Goal: Task Accomplishment & Management: Use online tool/utility

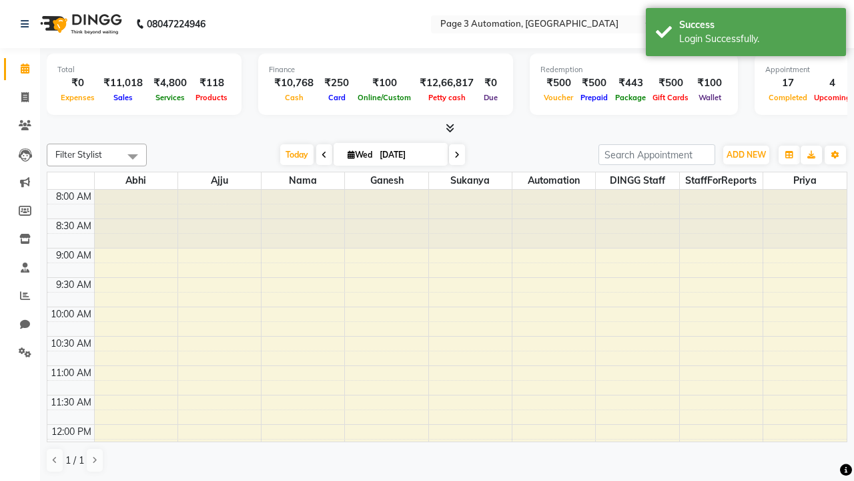
select select "en"
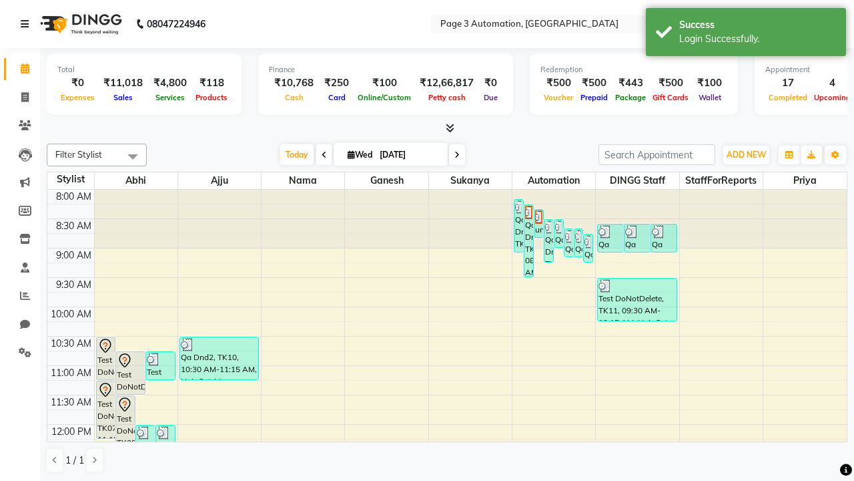
click at [27, 24] on icon at bounding box center [25, 23] width 8 height 9
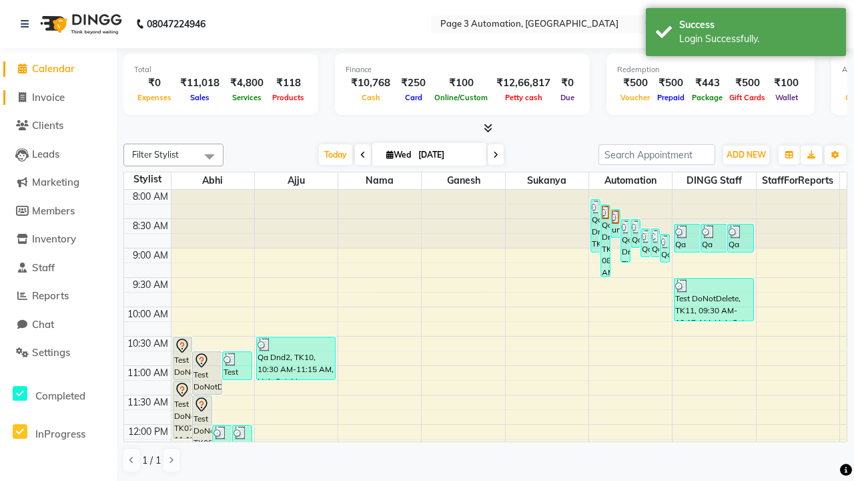
click at [58, 97] on span "Invoice" at bounding box center [48, 97] width 33 height 13
select select "2774"
select select "service"
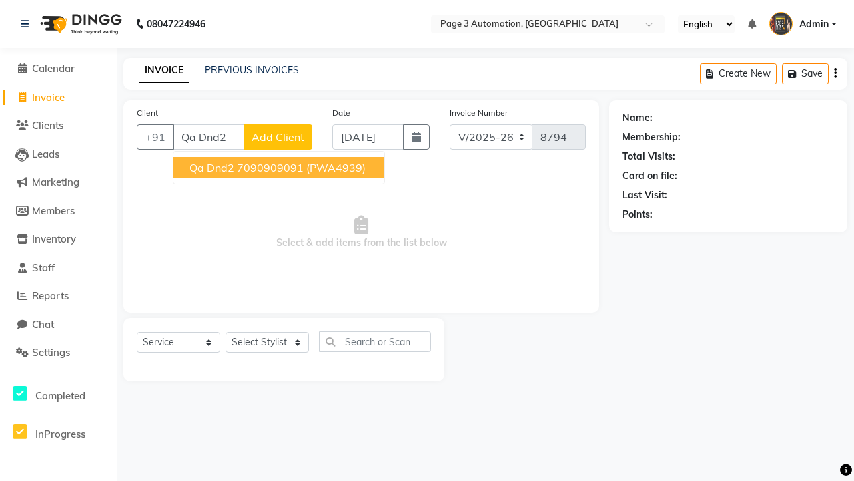
click at [280, 168] on ngb-highlight "7090909091" at bounding box center [270, 167] width 67 height 13
type input "7090909091"
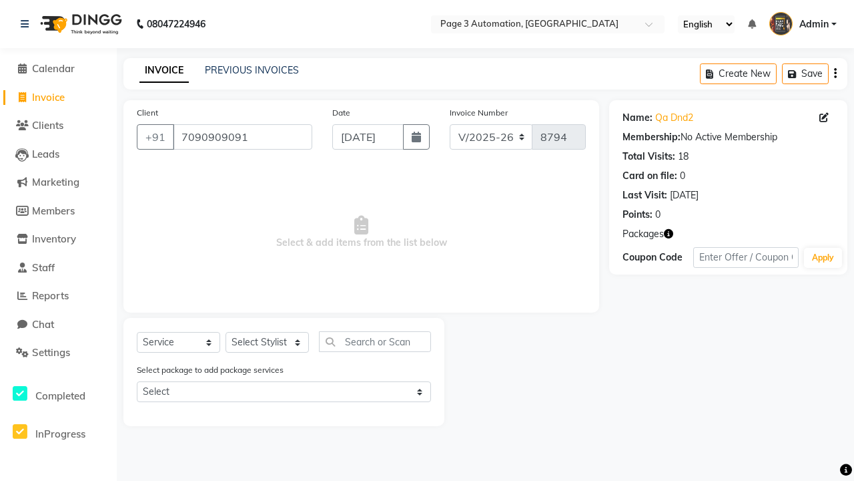
select select "71342"
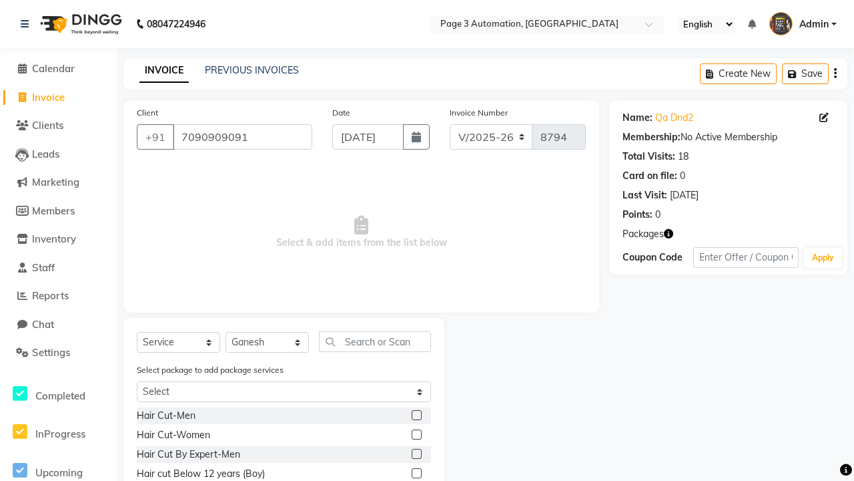
click at [416, 473] on label at bounding box center [417, 473] width 10 height 10
click at [416, 473] on input "checkbox" at bounding box center [416, 473] width 9 height 9
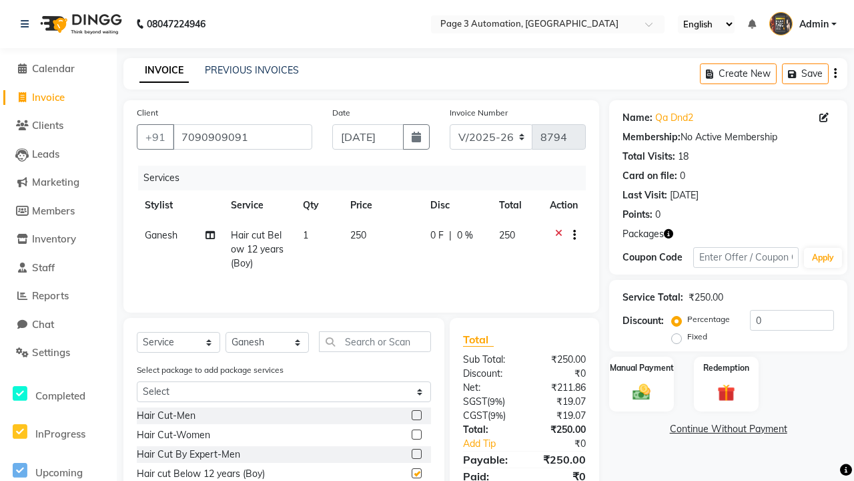
checkbox input "false"
click at [641, 367] on label "Manual Payment" at bounding box center [642, 366] width 67 height 13
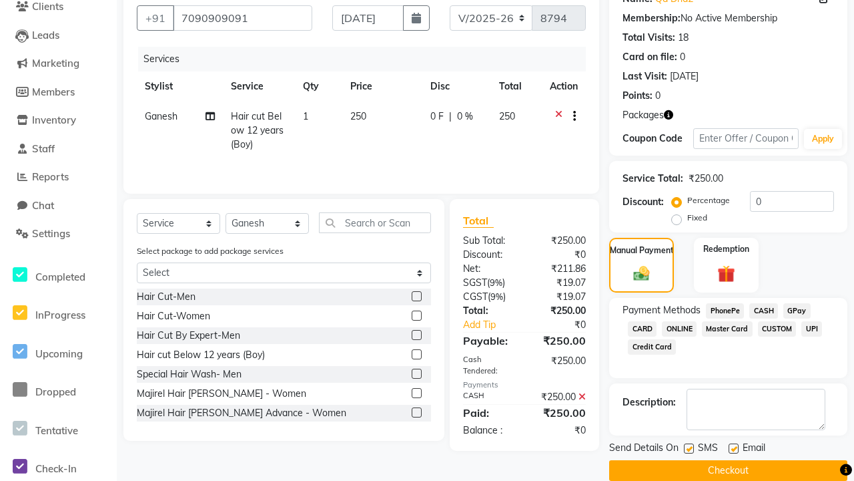
click at [689, 448] on label at bounding box center [689, 448] width 10 height 10
click at [689, 448] on input "checkbox" at bounding box center [688, 449] width 9 height 9
checkbox input "false"
click at [734, 448] on label at bounding box center [734, 448] width 10 height 10
click at [734, 448] on input "checkbox" at bounding box center [733, 449] width 9 height 9
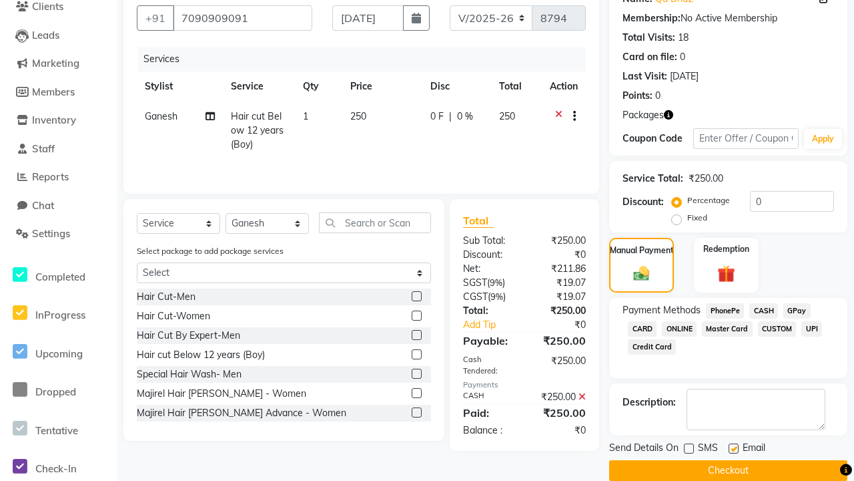
checkbox input "false"
click at [728, 470] on button "Checkout" at bounding box center [728, 470] width 238 height 21
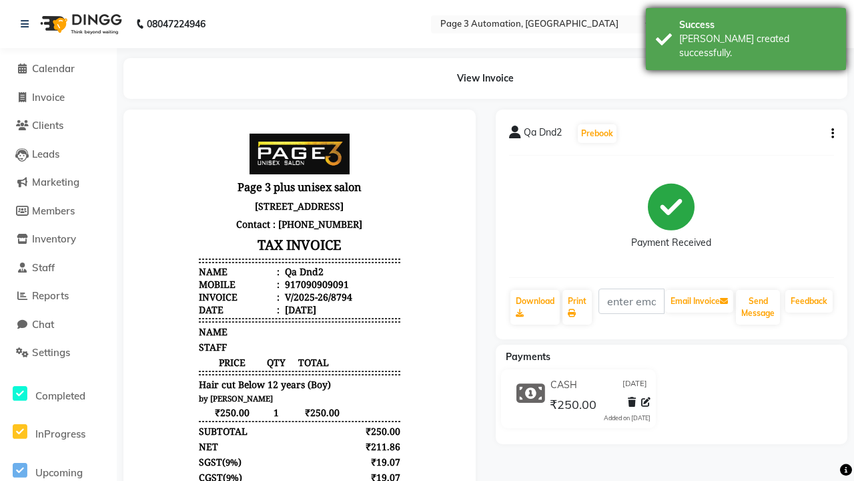
click at [746, 34] on div "[PERSON_NAME] created successfully." at bounding box center [757, 46] width 157 height 28
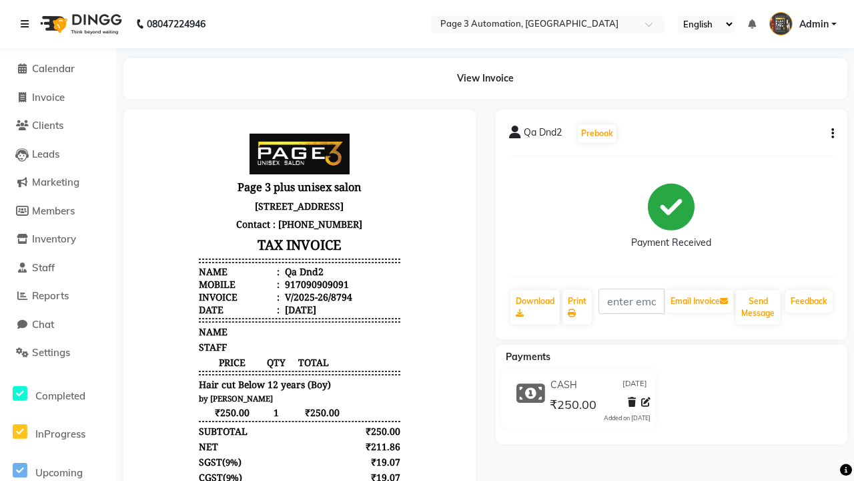
click at [27, 24] on icon at bounding box center [25, 23] width 8 height 9
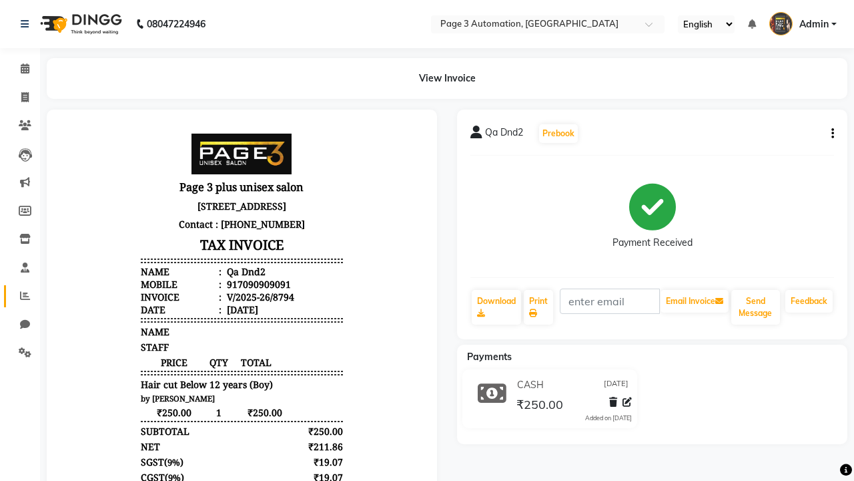
click at [20, 296] on icon at bounding box center [25, 295] width 10 height 10
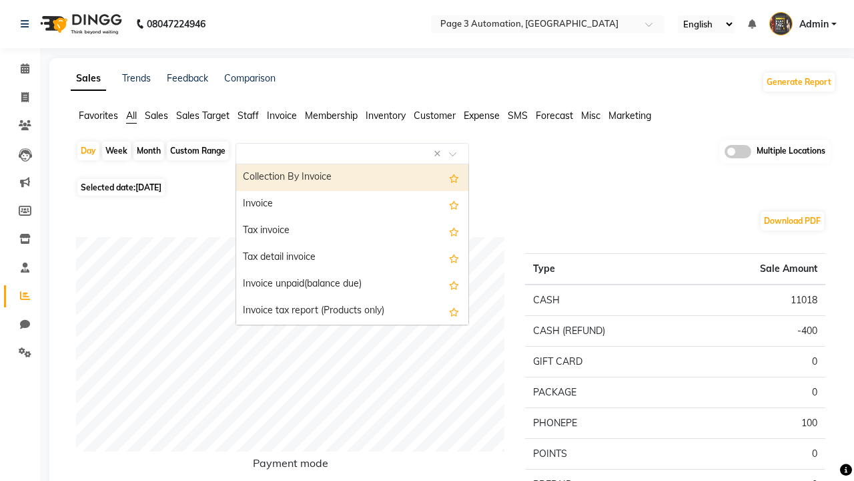
type input "Invoice"
click at [352, 204] on div "Invoice" at bounding box center [352, 204] width 232 height 27
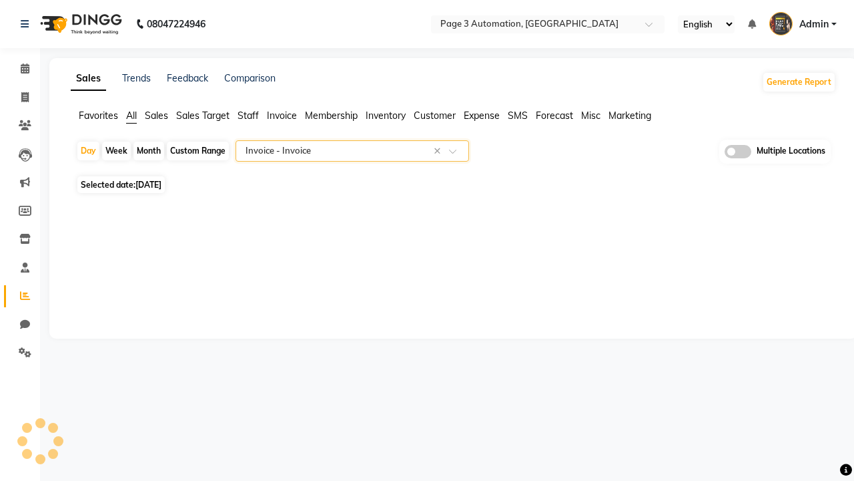
select select "full_report"
select select "csv"
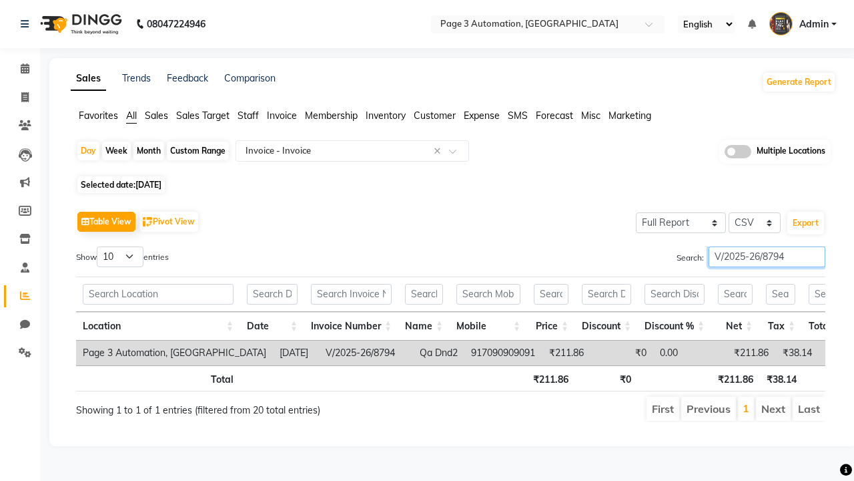
type input "V/2025-26/8794"
type input "Tax invoice"
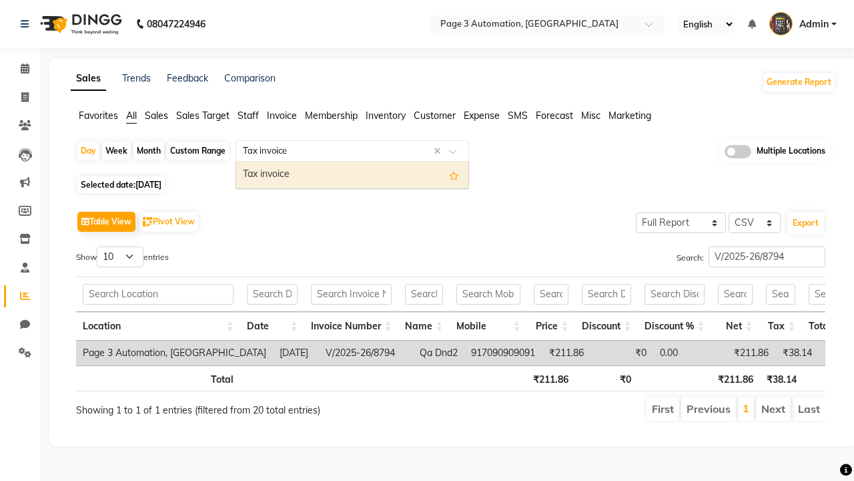
click at [352, 174] on div "Tax invoice" at bounding box center [352, 175] width 232 height 27
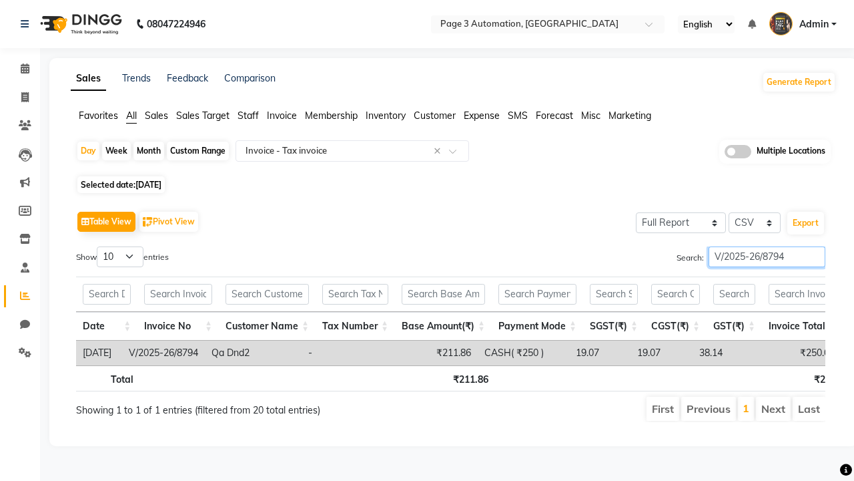
type input "V/2025-26/8794"
type input "Tax detail invoice"
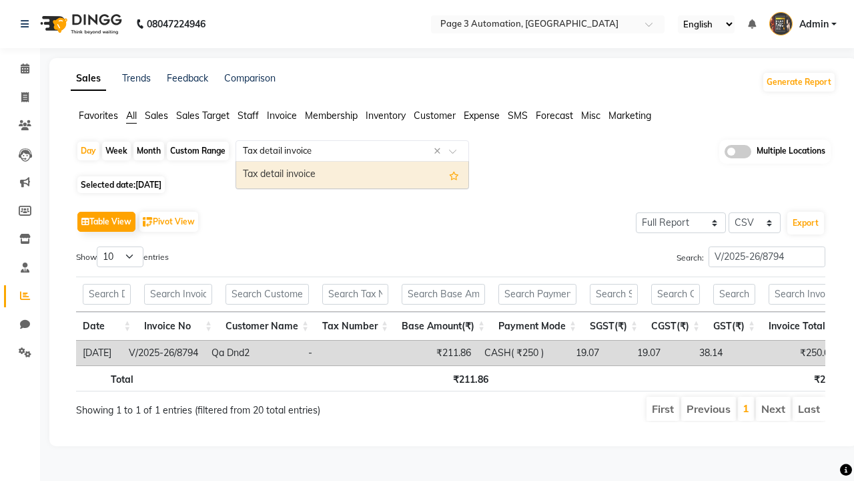
click at [352, 174] on div "Tax detail invoice" at bounding box center [352, 175] width 232 height 27
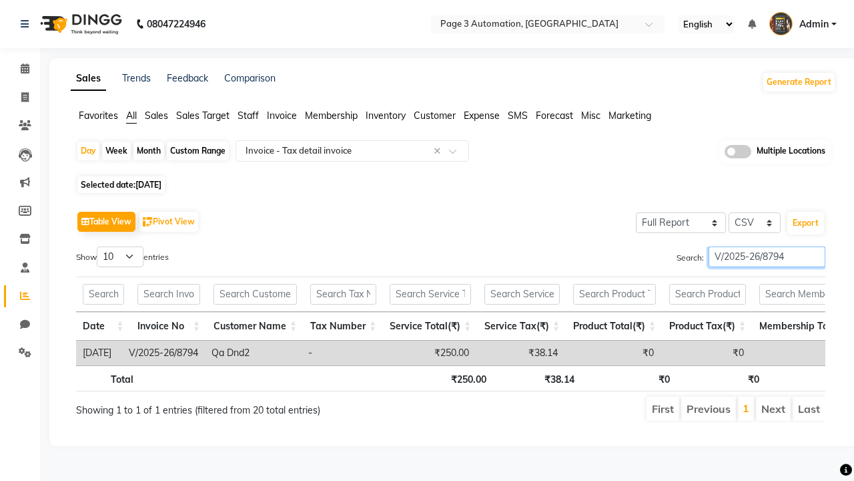
type input "V/2025-26/8794"
type input "Invoice Item wise"
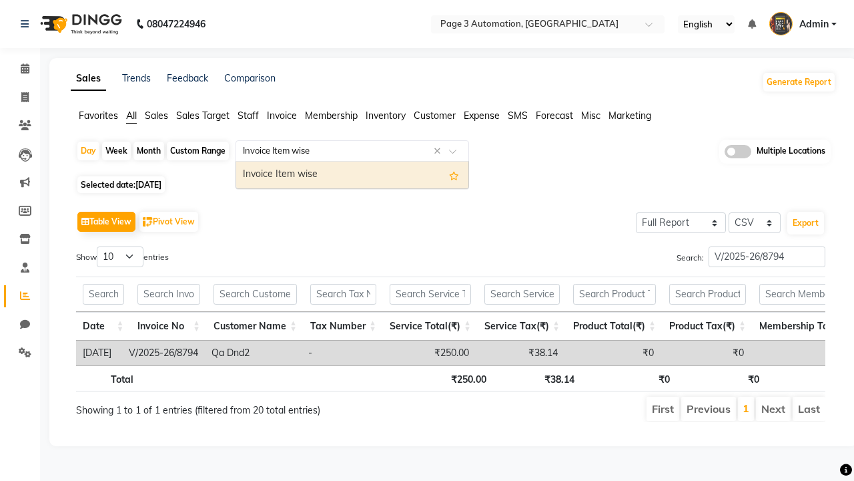
click at [352, 174] on div "Invoice Item wise" at bounding box center [352, 175] width 232 height 27
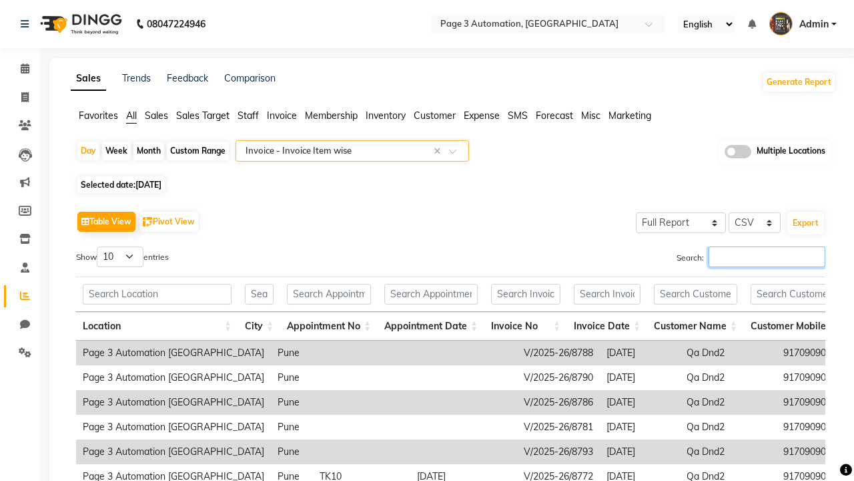
type input "V/2025-26/8794"
